Goal: Task Accomplishment & Management: Use online tool/utility

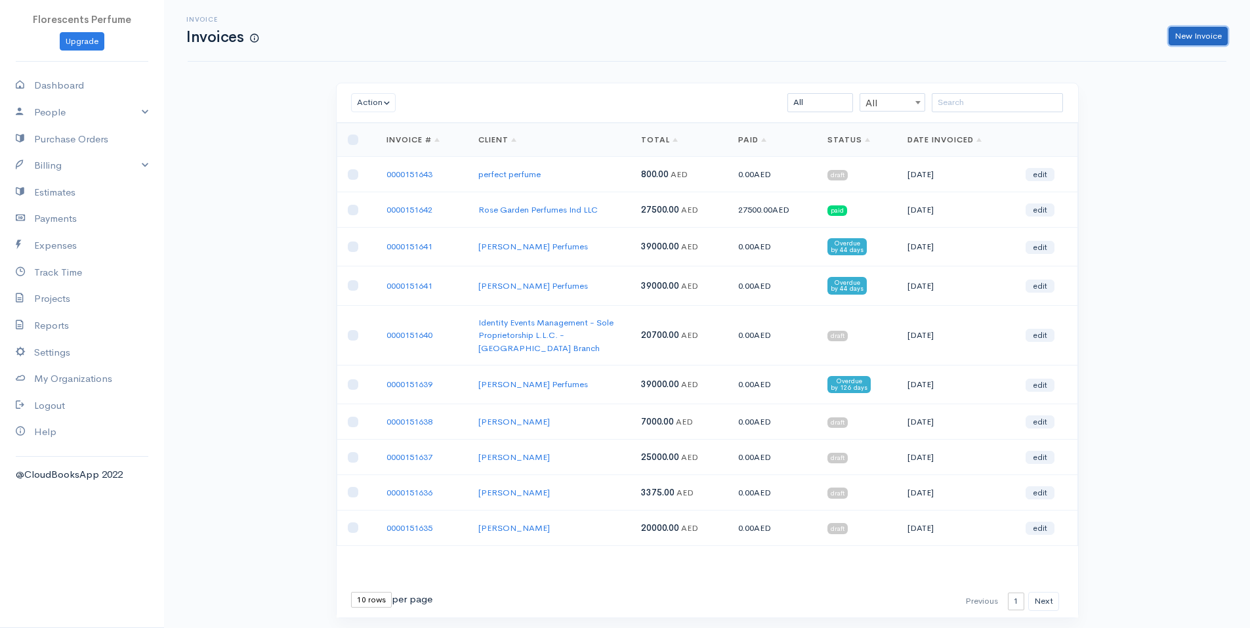
click at [1201, 40] on link "New Invoice" at bounding box center [1197, 36] width 59 height 19
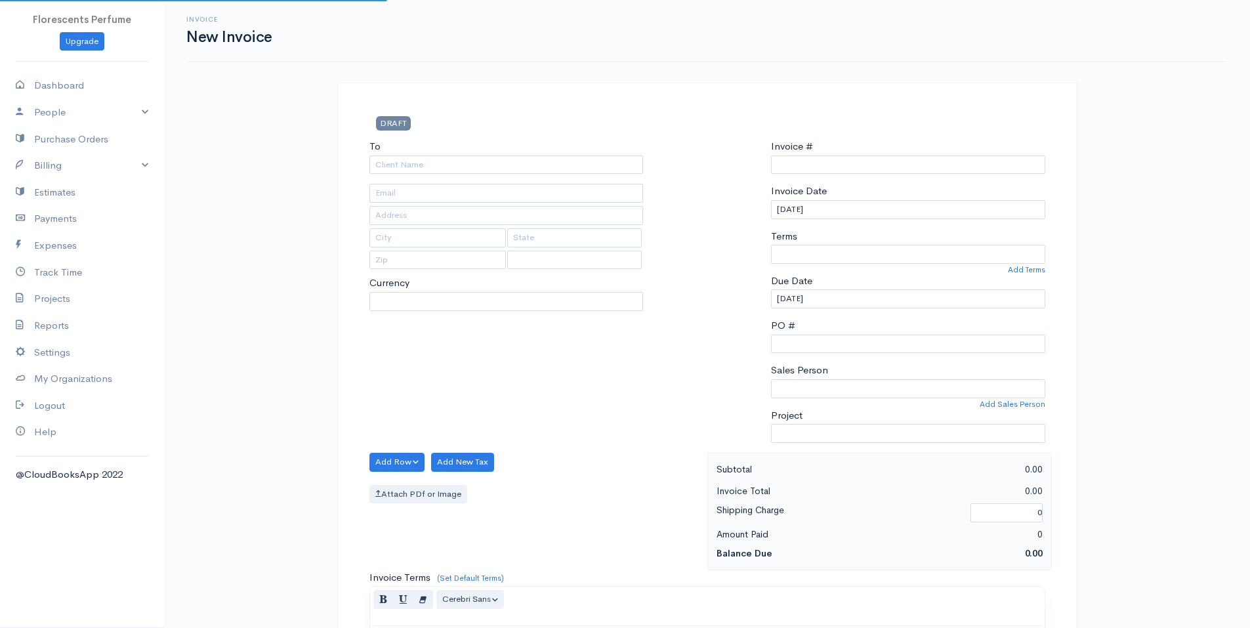
type input "0000151644"
select select "[GEOGRAPHIC_DATA]"
select select "USD"
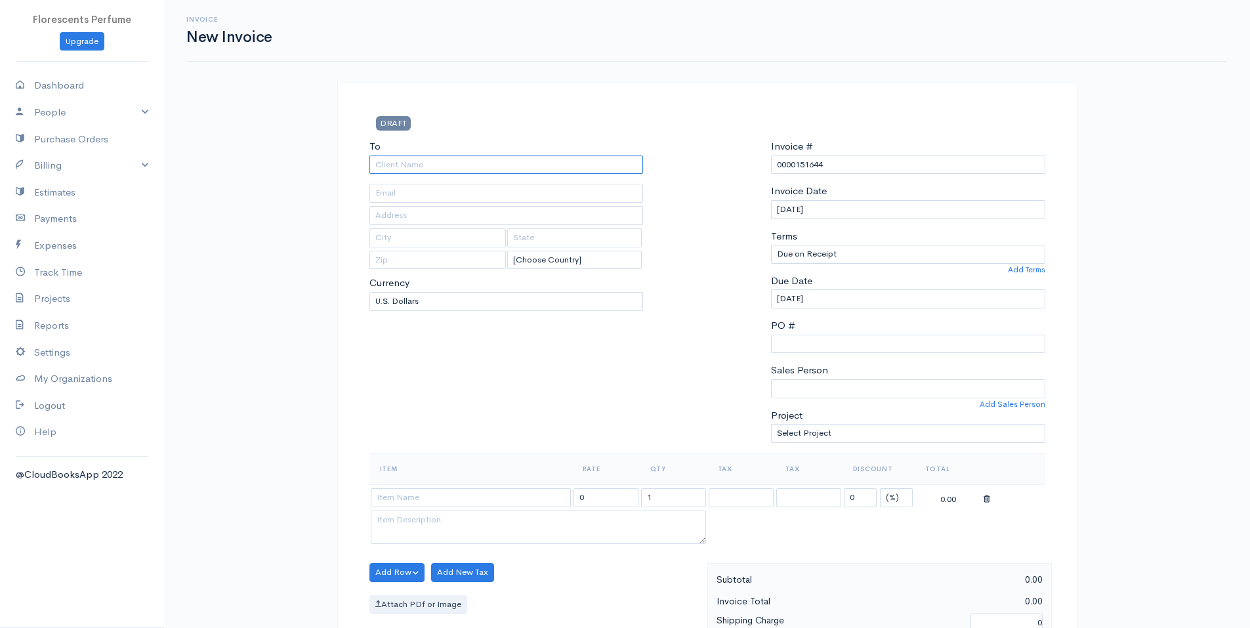
click at [518, 159] on input "To" at bounding box center [506, 164] width 274 height 19
type input "[PERSON_NAME] Perfumes"
click at [493, 181] on body "Florescents Perfume Upgrade Dashboard People Clients Vendors Staff Users Purcha…" at bounding box center [625, 567] width 1250 height 1134
type input "[EMAIL_ADDRESS][DOMAIN_NAME]"
type input "Deira [GEOGRAPHIC_DATA]"
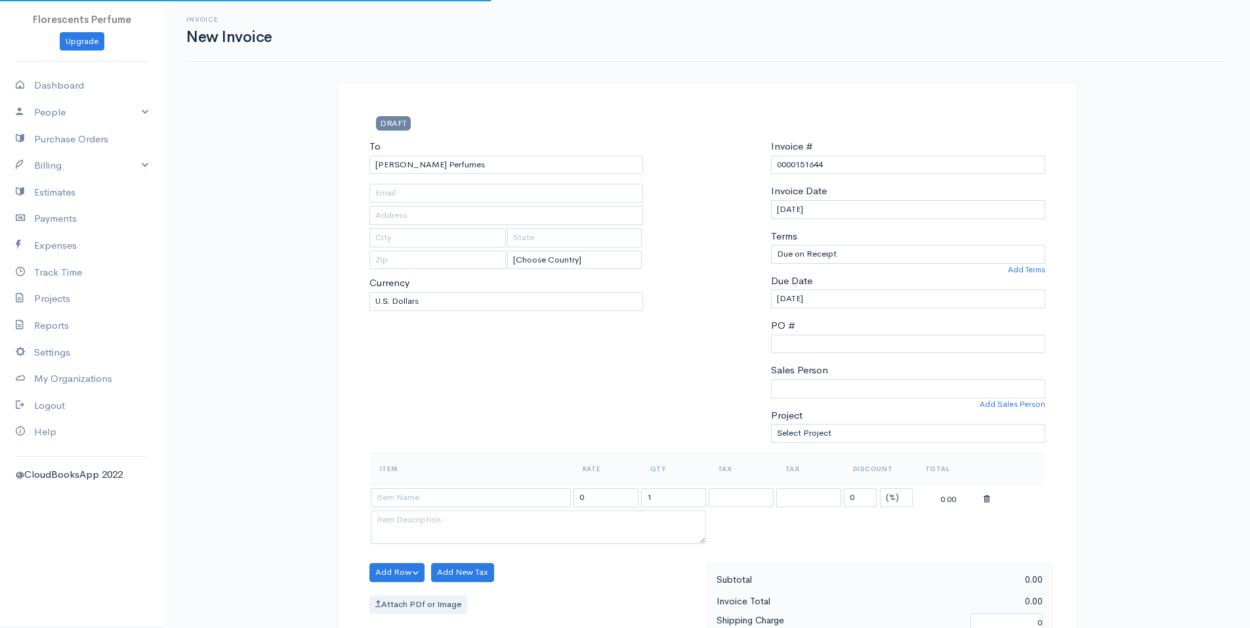
type input "[GEOGRAPHIC_DATA]"
type input "[PERSON_NAME]"
type input "00000"
select select "AED"
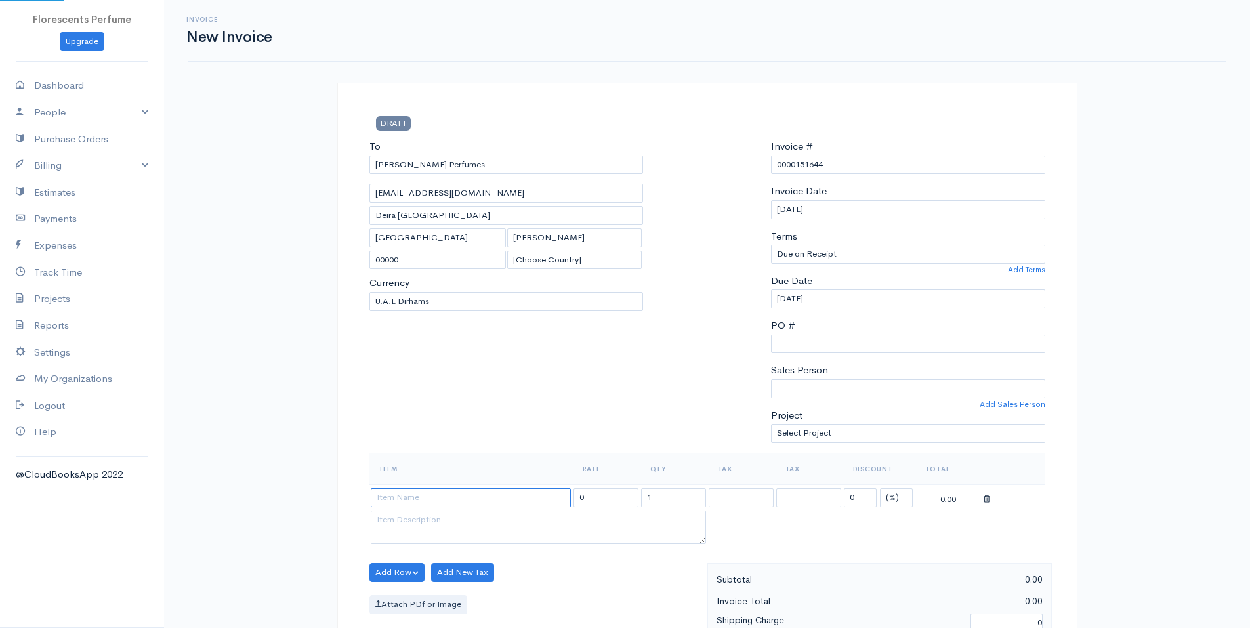
click at [453, 499] on input at bounding box center [471, 497] width 200 height 19
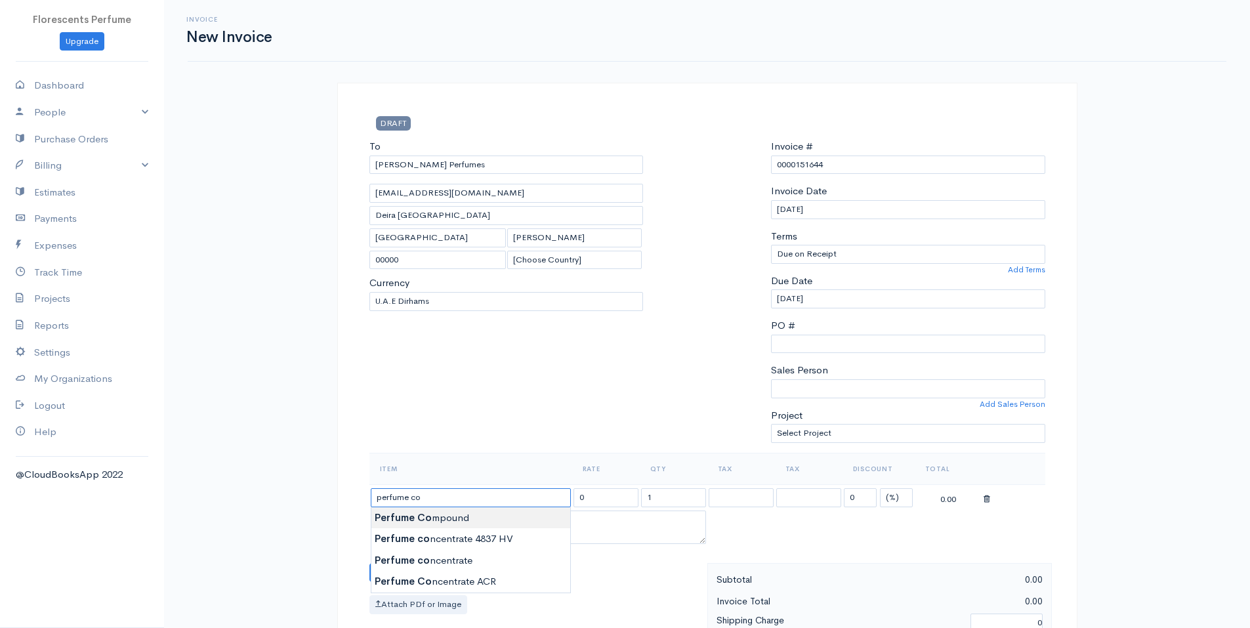
type input "Perfume Compound"
type input "780.00"
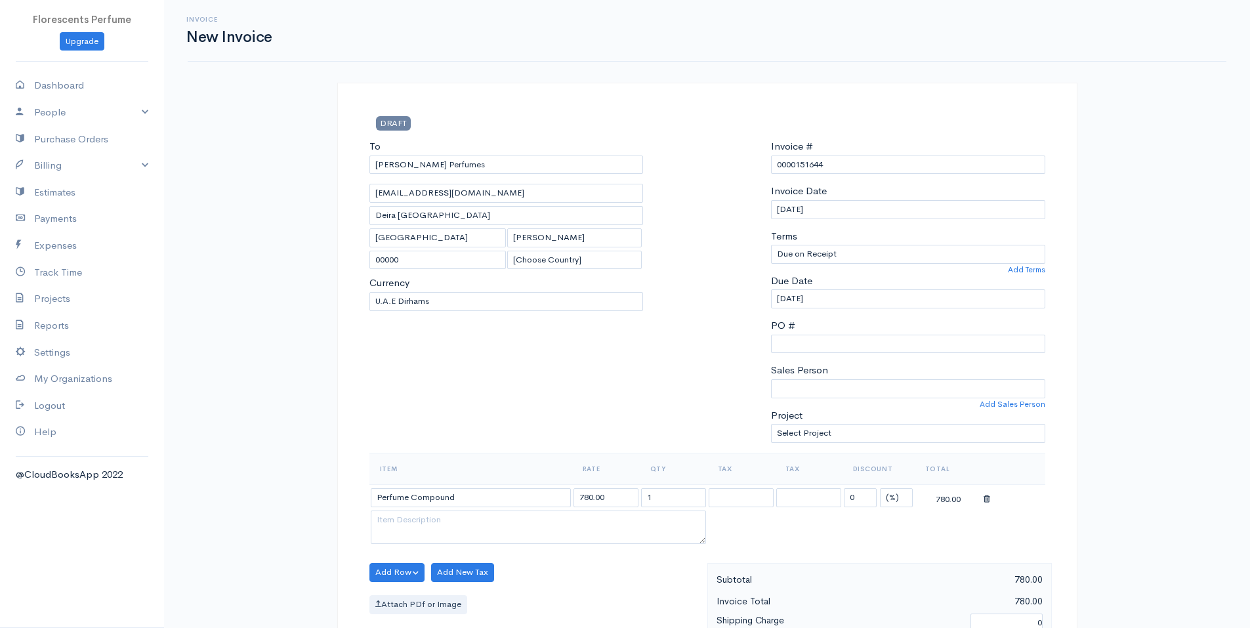
click at [471, 526] on body "Florescents Perfume Upgrade Dashboard People Clients Vendors Staff Users Purcha…" at bounding box center [625, 567] width 1250 height 1134
click at [691, 498] on input "1" at bounding box center [673, 497] width 65 height 19
type input "50"
click at [483, 517] on textarea at bounding box center [538, 527] width 335 height 34
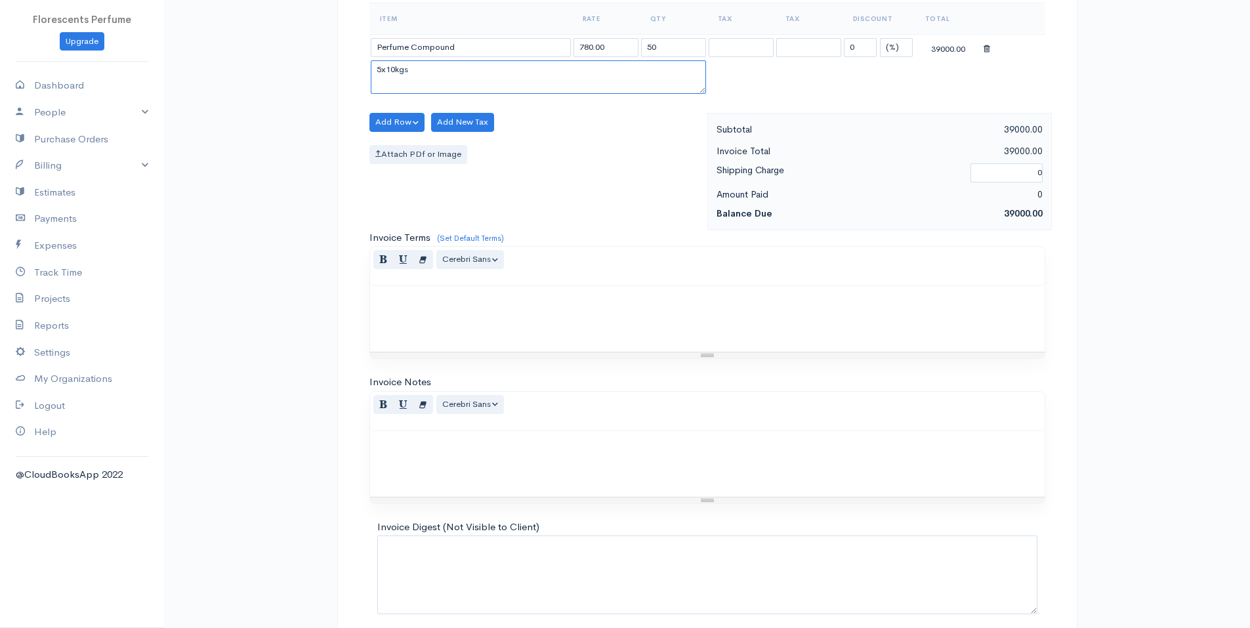
scroll to position [506, 0]
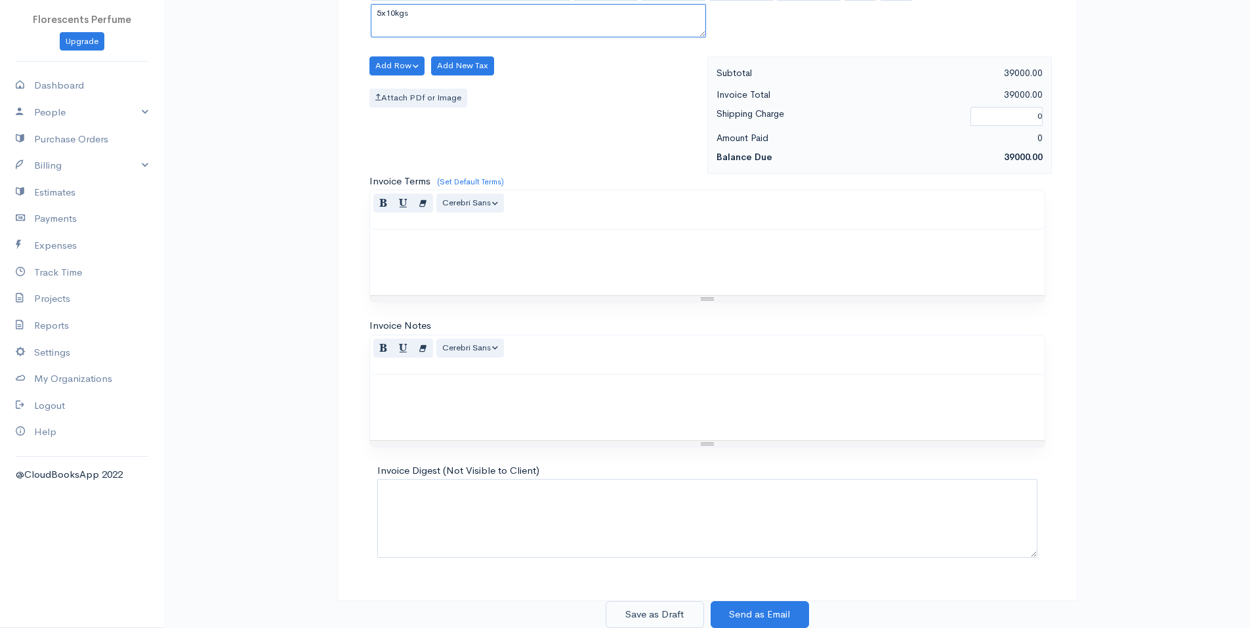
type textarea "5x10kgs"
click at [666, 613] on button "Save as Draft" at bounding box center [654, 614] width 98 height 27
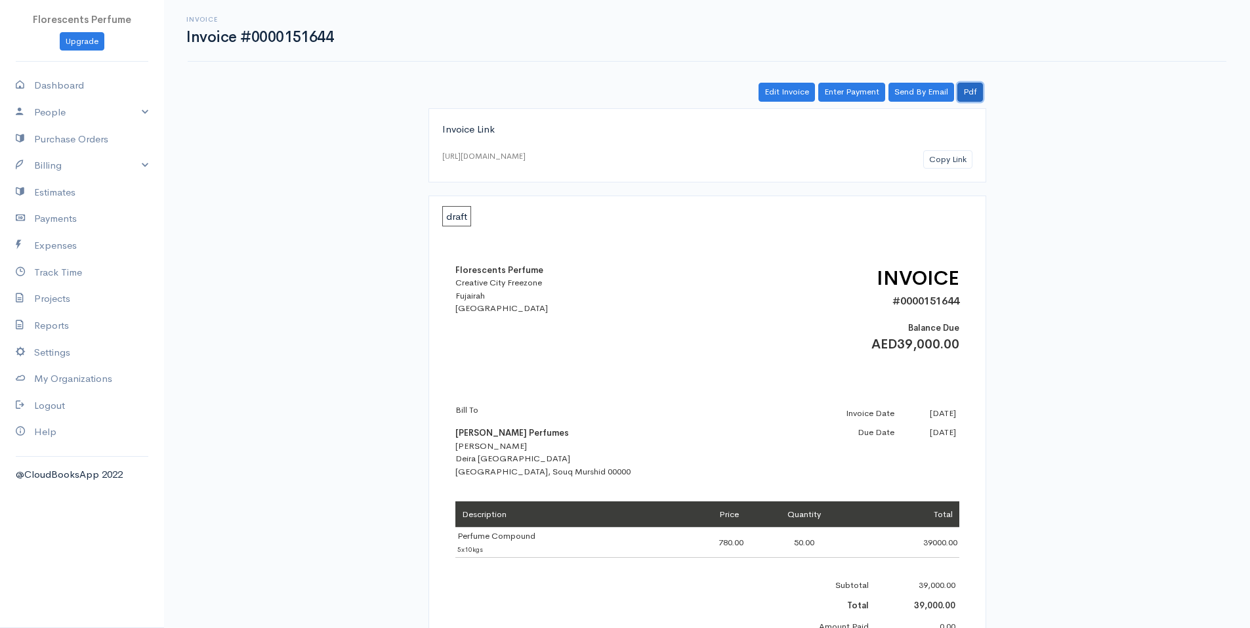
click at [973, 90] on link "Pdf" at bounding box center [970, 92] width 26 height 19
